Goal: Information Seeking & Learning: Find specific fact

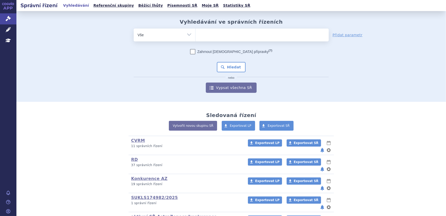
click at [249, 33] on ul at bounding box center [262, 33] width 133 height 11
click at [196, 33] on select at bounding box center [195, 34] width 0 height 13
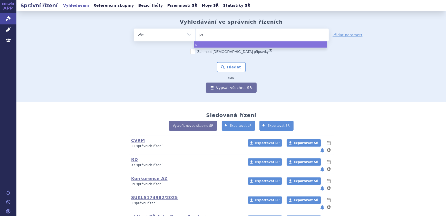
type input "pem"
type input "pemro"
type input "pemroli"
type input "pemroliz"
type input "pemrolizum"
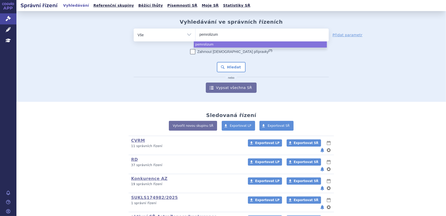
type input "pemrolizuma"
type input "pemrolizumab"
select select "pemrolizumab"
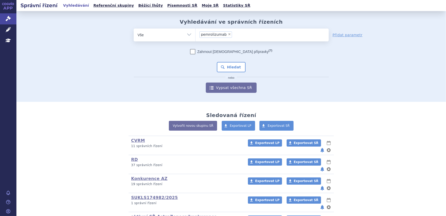
click at [228, 35] on span "×" at bounding box center [229, 34] width 3 height 3
click at [196, 35] on select "pemrolizumab" at bounding box center [195, 34] width 0 height 13
select select
type input "pe"
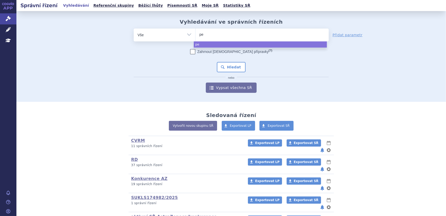
type input "pem"
type input "pemb"
type input "pembr"
type input "pembro"
type input "pembroli"
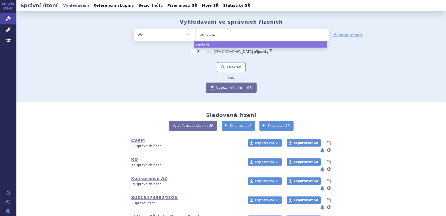
type input "pembrolizu"
type input "pembrolizuma"
type input "[MEDICAL_DATA]"
select select "[MEDICAL_DATA]"
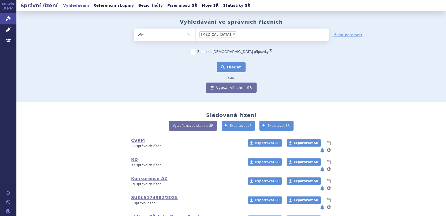
click at [229, 64] on button "Hledat" at bounding box center [231, 67] width 29 height 10
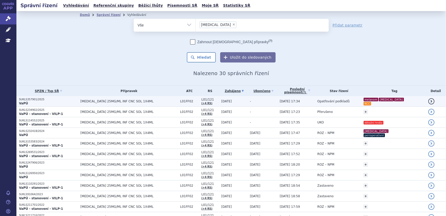
click at [284, 103] on span "[DATE] 17:34" at bounding box center [290, 101] width 20 height 4
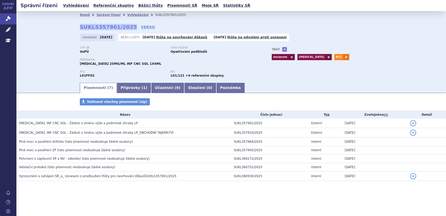
drag, startPoint x: 75, startPoint y: 26, endPoint x: 126, endPoint y: 26, distance: 51.6
click at [126, 26] on div "Domů Správní řízení Vyhledávání SUKLS357901/2025 SUKLS357901/2025 VERSO Zahájen…" at bounding box center [231, 50] width 323 height 63
copy strong "SUKLS357901/2025"
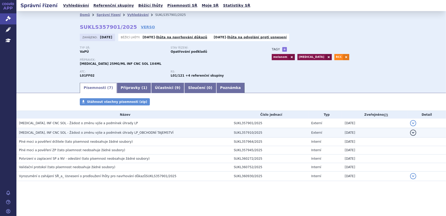
click at [124, 132] on span "KEYTRUDA, INF CNC SOL - Žádost o změnu výše a podmínek úhrady LP_OBCHODNÍ TAJEM…" at bounding box center [96, 133] width 155 height 4
